Goal: Task Accomplishment & Management: Use online tool/utility

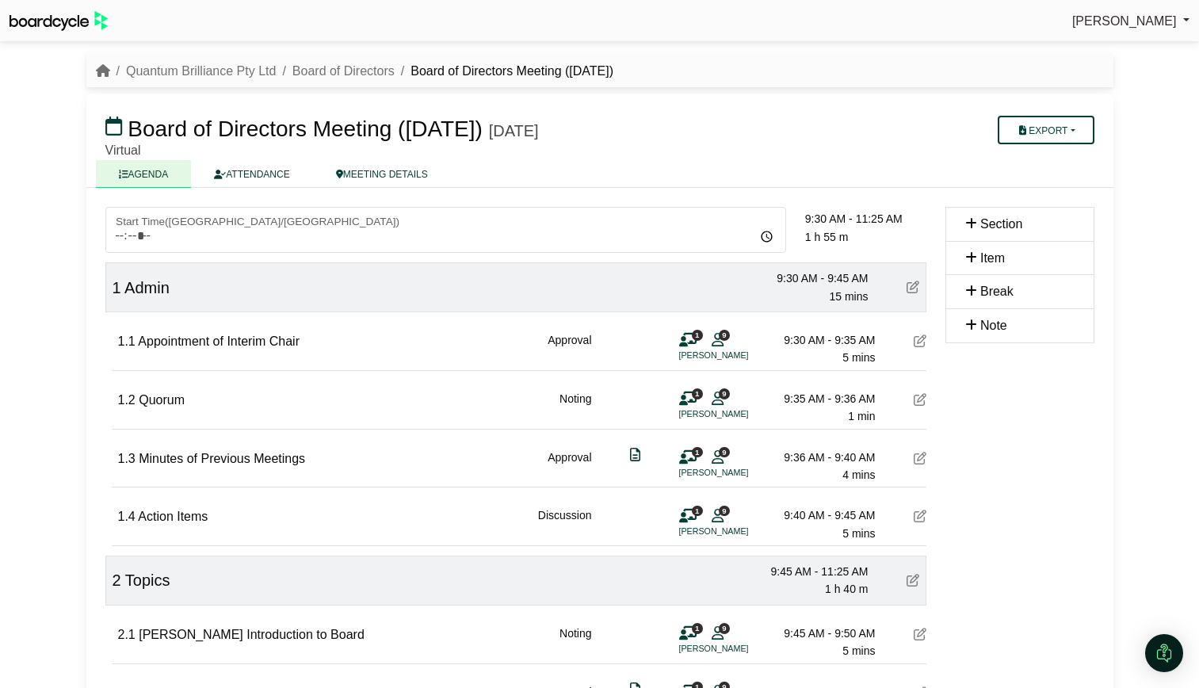
click at [32, 354] on div "Jayden Castillo Sign Out Quantum Brilliance Pty Ltd Board of Directors Board of…" at bounding box center [599, 344] width 1199 height 688
click at [63, 357] on div "Jayden Castillo Sign Out Quantum Brilliance Pty Ltd Board of Directors Board of…" at bounding box center [599, 344] width 1199 height 688
click at [73, 422] on div "Jayden Castillo Sign Out Quantum Brilliance Pty Ltd Board of Directors Board of…" at bounding box center [599, 344] width 1199 height 688
click at [45, 393] on div "Jayden Castillo Sign Out Quantum Brilliance Pty Ltd Board of Directors Board of…" at bounding box center [599, 344] width 1199 height 688
click at [1054, 127] on button "Export" at bounding box center [1046, 130] width 96 height 29
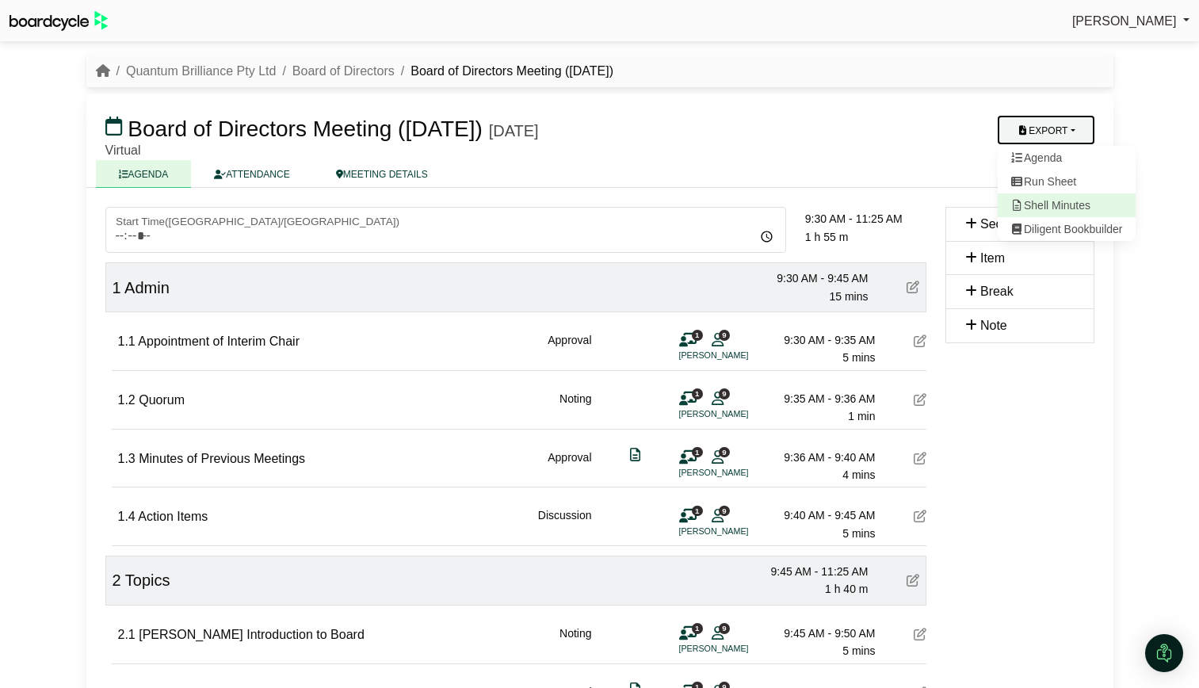
click at [1061, 209] on link "Shell Minutes" at bounding box center [1067, 205] width 138 height 24
